Goal: Task Accomplishment & Management: Manage account settings

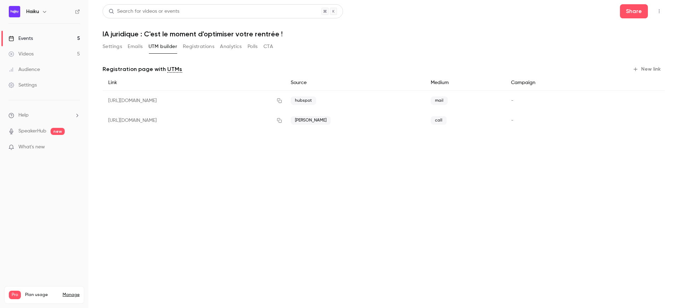
click at [113, 47] on button "Settings" at bounding box center [111, 46] width 19 height 11
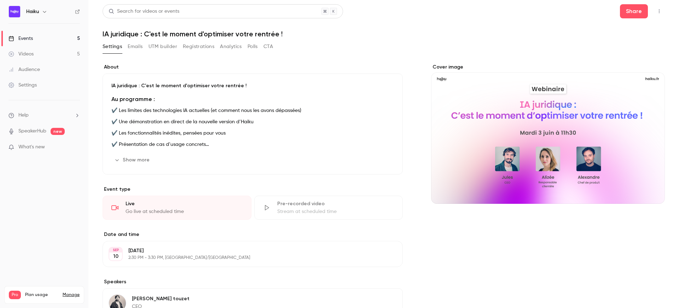
click at [53, 39] on link "Events 5" at bounding box center [44, 39] width 88 height 16
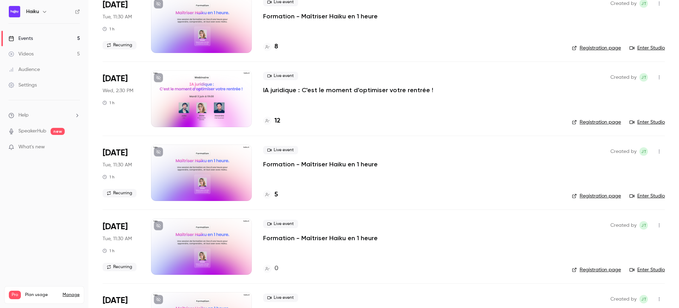
scroll to position [64, 0]
click at [199, 102] on div at bounding box center [201, 99] width 101 height 57
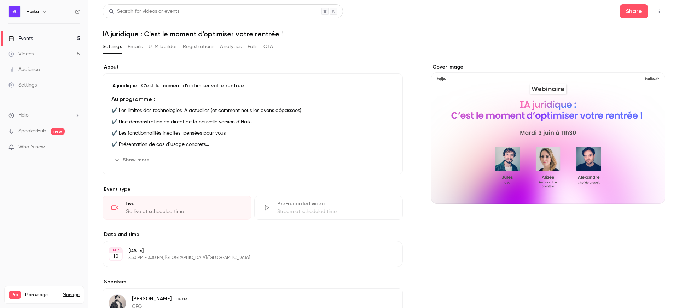
click at [191, 44] on button "Registrations" at bounding box center [198, 46] width 31 height 11
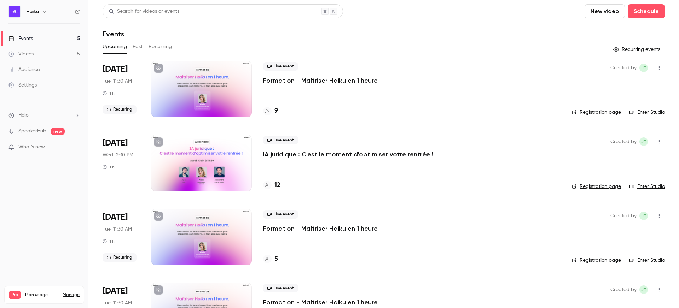
click at [141, 46] on button "Past" at bounding box center [138, 46] width 10 height 11
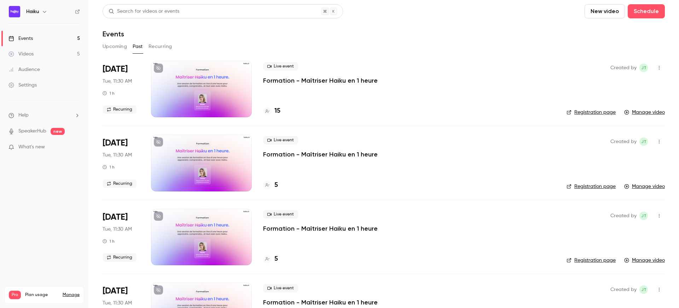
click at [201, 81] on div at bounding box center [201, 89] width 101 height 57
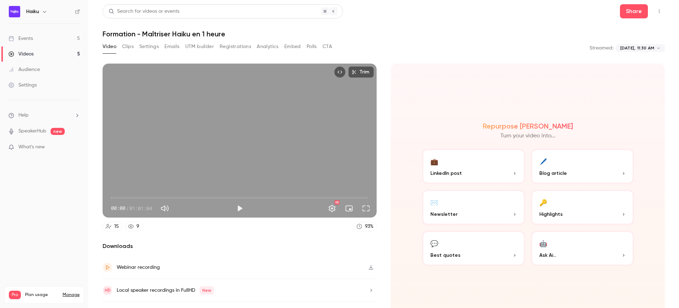
click at [236, 45] on button "Registrations" at bounding box center [234, 46] width 31 height 11
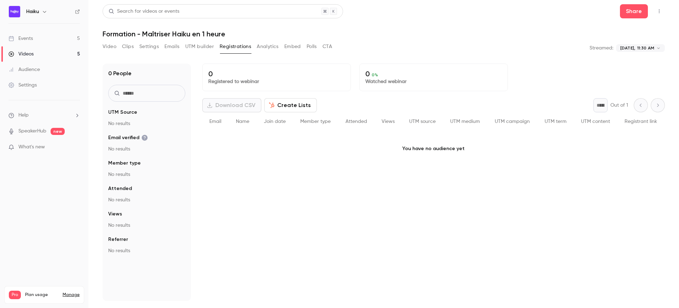
click at [287, 45] on button "Embed" at bounding box center [292, 46] width 17 height 11
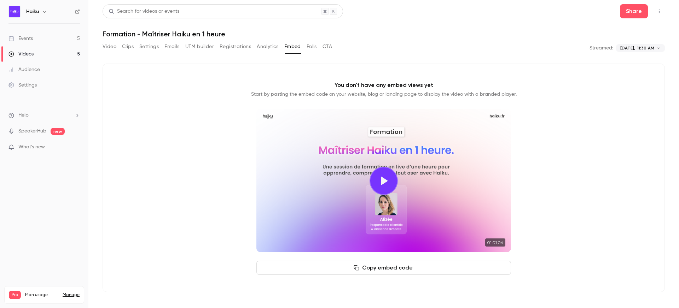
click at [268, 45] on button "Analytics" at bounding box center [268, 46] width 22 height 11
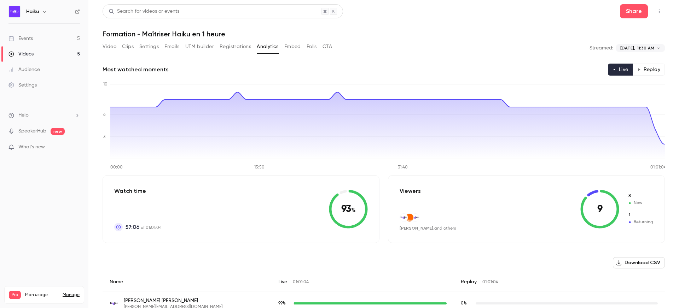
click at [651, 46] on body "**********" at bounding box center [339, 154] width 679 height 308
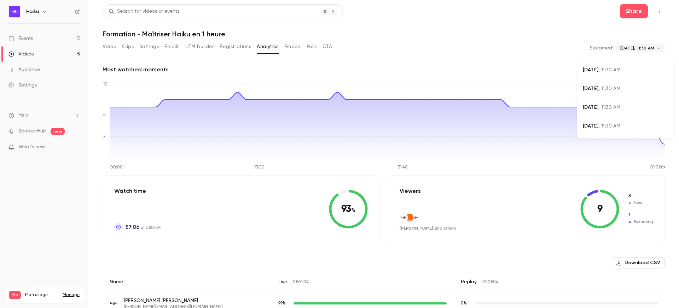
click at [537, 38] on div at bounding box center [339, 154] width 679 height 308
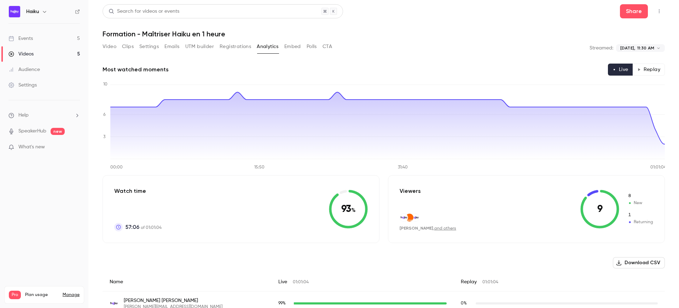
click at [111, 49] on button "Video" at bounding box center [109, 46] width 14 height 11
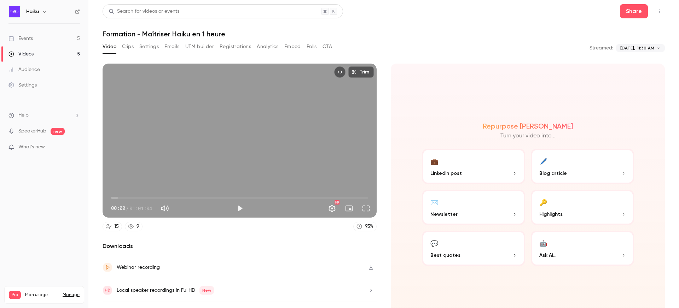
click at [38, 36] on link "Events 5" at bounding box center [44, 39] width 88 height 16
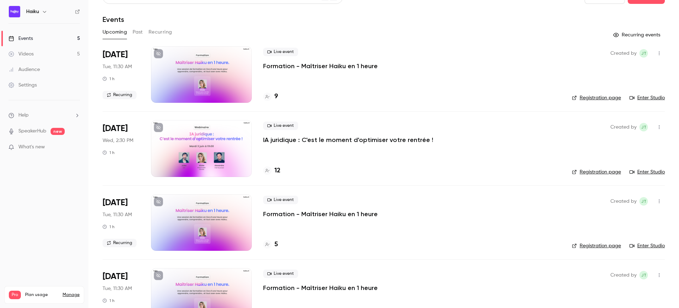
scroll to position [31, 0]
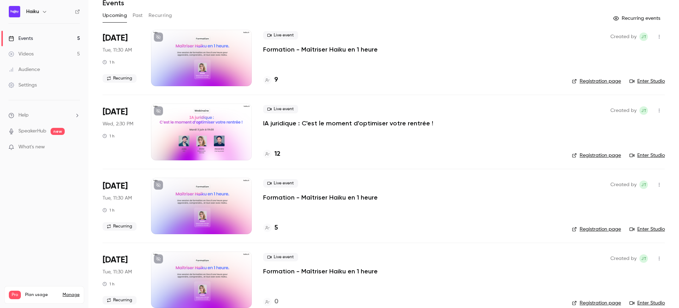
click at [202, 127] on div at bounding box center [201, 132] width 101 height 57
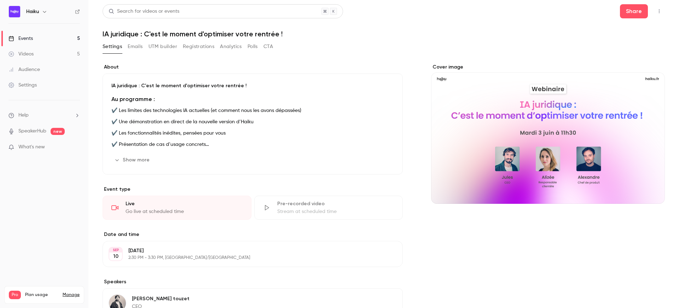
click at [192, 46] on button "Registrations" at bounding box center [198, 46] width 31 height 11
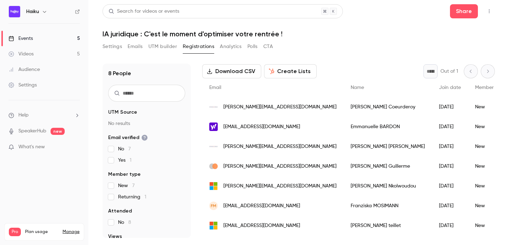
scroll to position [51, 0]
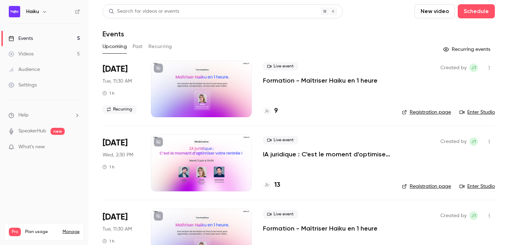
scroll to position [20, 0]
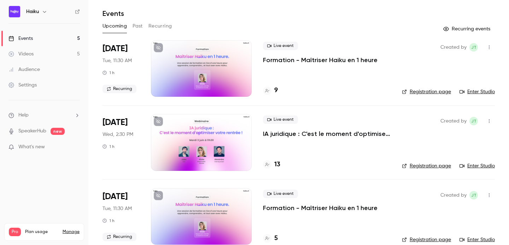
click at [207, 135] on div at bounding box center [201, 142] width 101 height 57
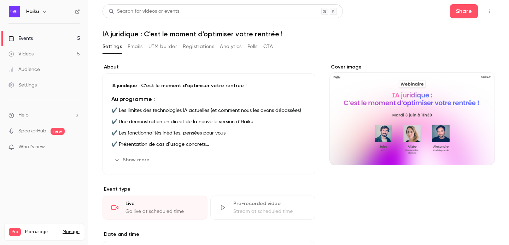
click at [190, 52] on button "Registrations" at bounding box center [198, 46] width 31 height 11
